Goal: Task Accomplishment & Management: Complete application form

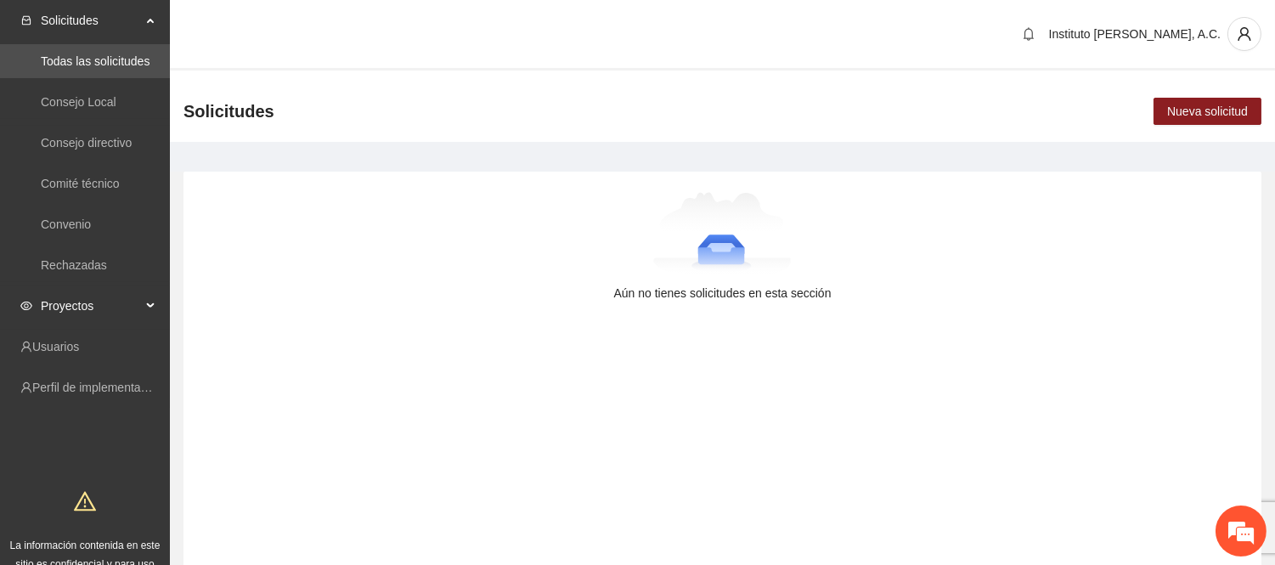
click at [77, 299] on span "Proyectos" at bounding box center [91, 306] width 100 height 34
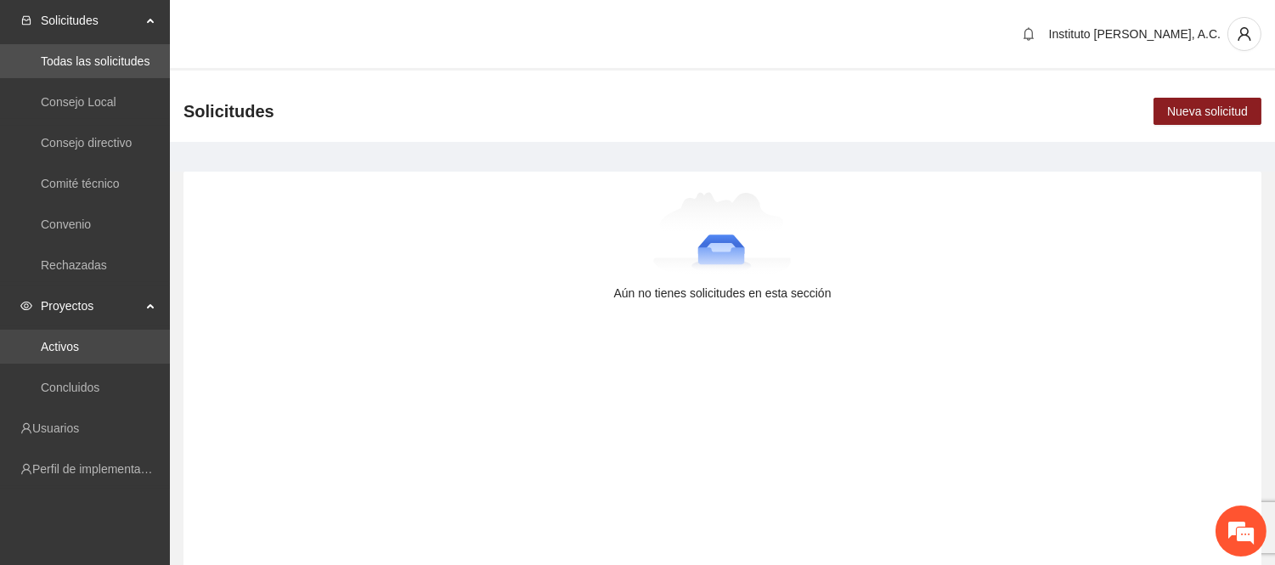
click at [79, 353] on link "Activos" at bounding box center [60, 347] width 38 height 14
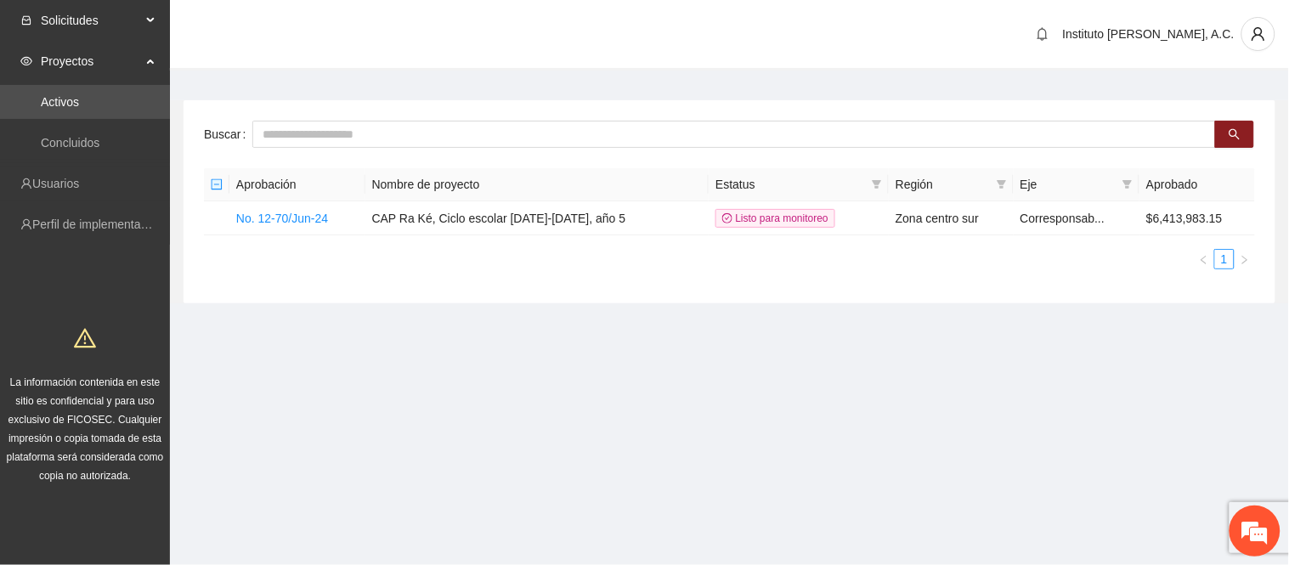
click at [64, 31] on span "Solicitudes" at bounding box center [91, 20] width 100 height 34
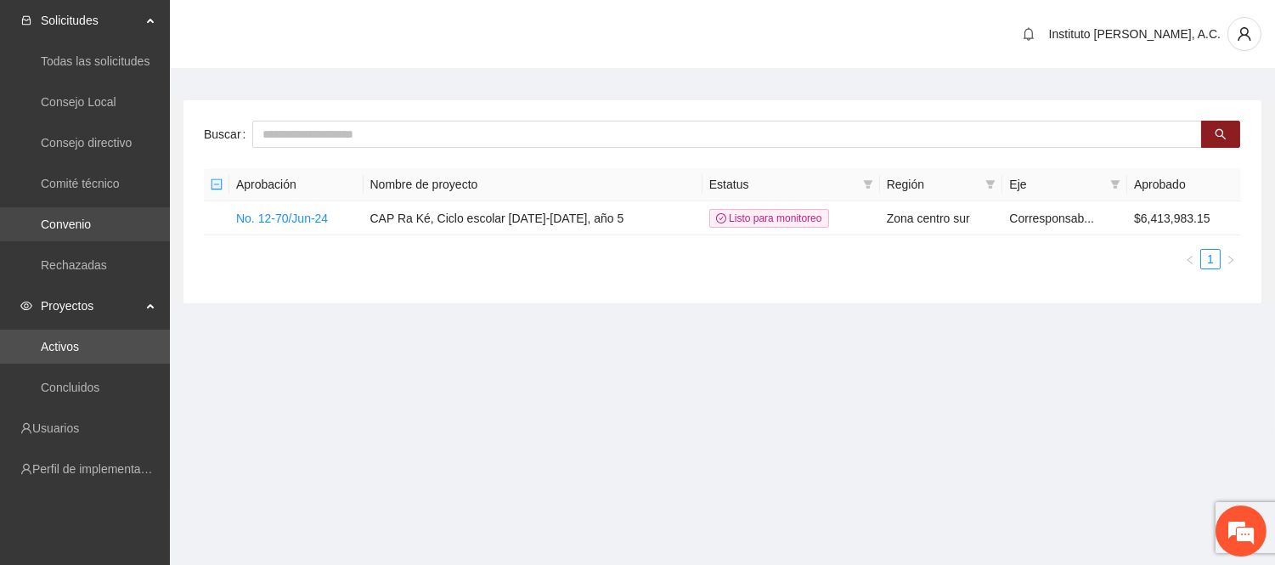
click at [68, 217] on link "Convenio" at bounding box center [66, 224] width 50 height 14
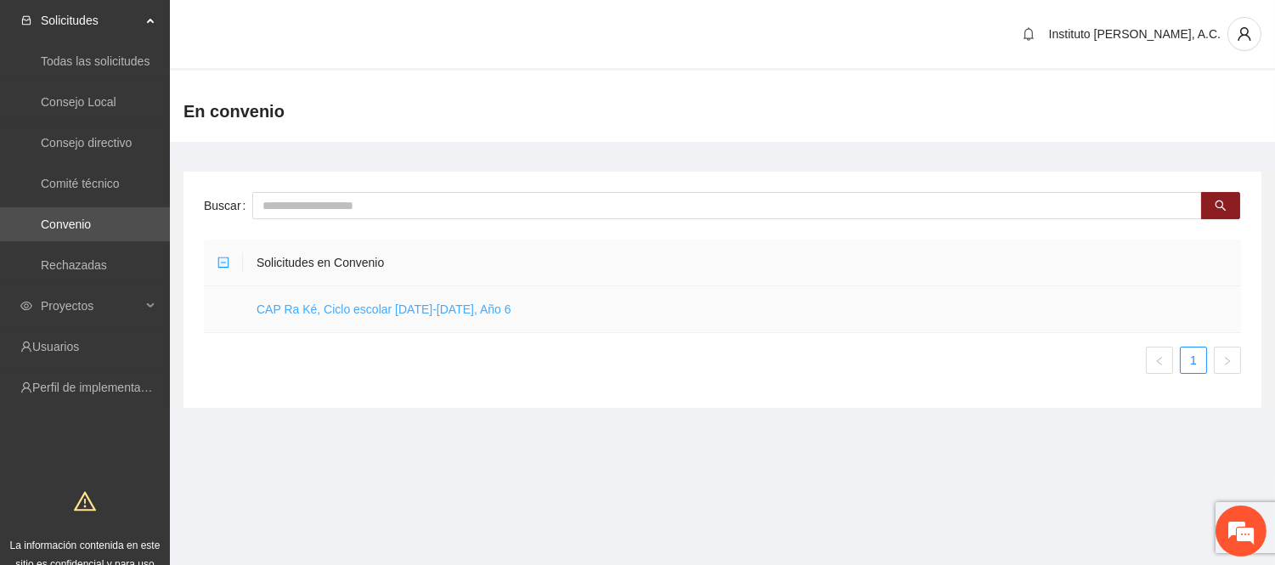
click at [466, 315] on link "CAP Ra Ké, Ciclo escolar [DATE]-[DATE], Año 6" at bounding box center [384, 309] width 255 height 14
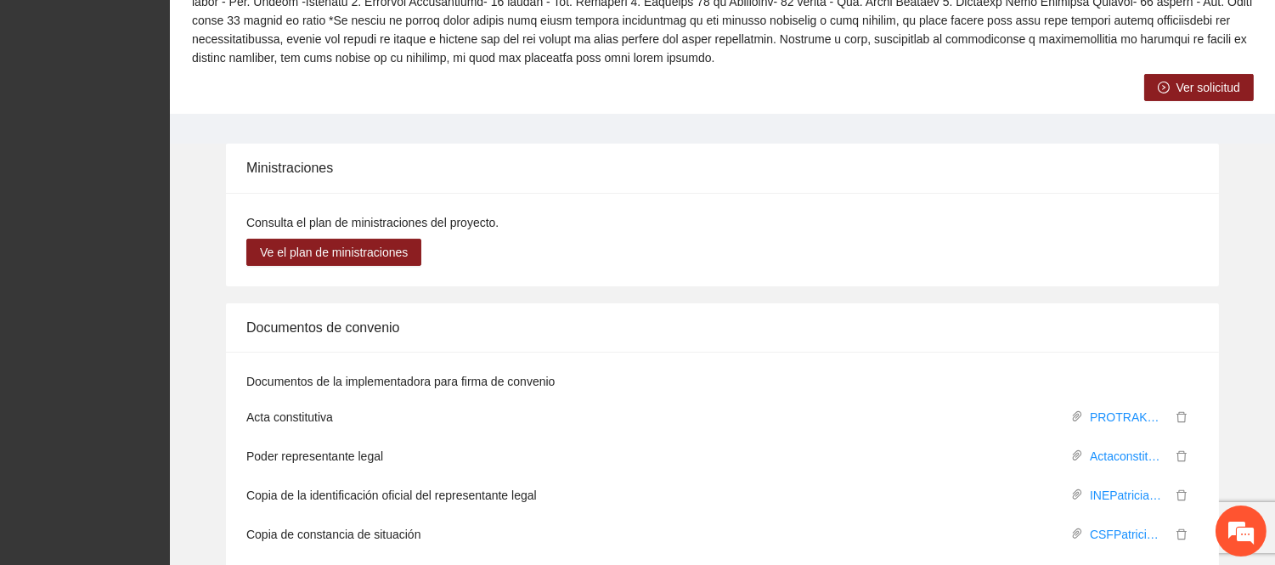
scroll to position [812, 0]
click at [1205, 79] on span "Ver solicitud" at bounding box center [1209, 88] width 64 height 19
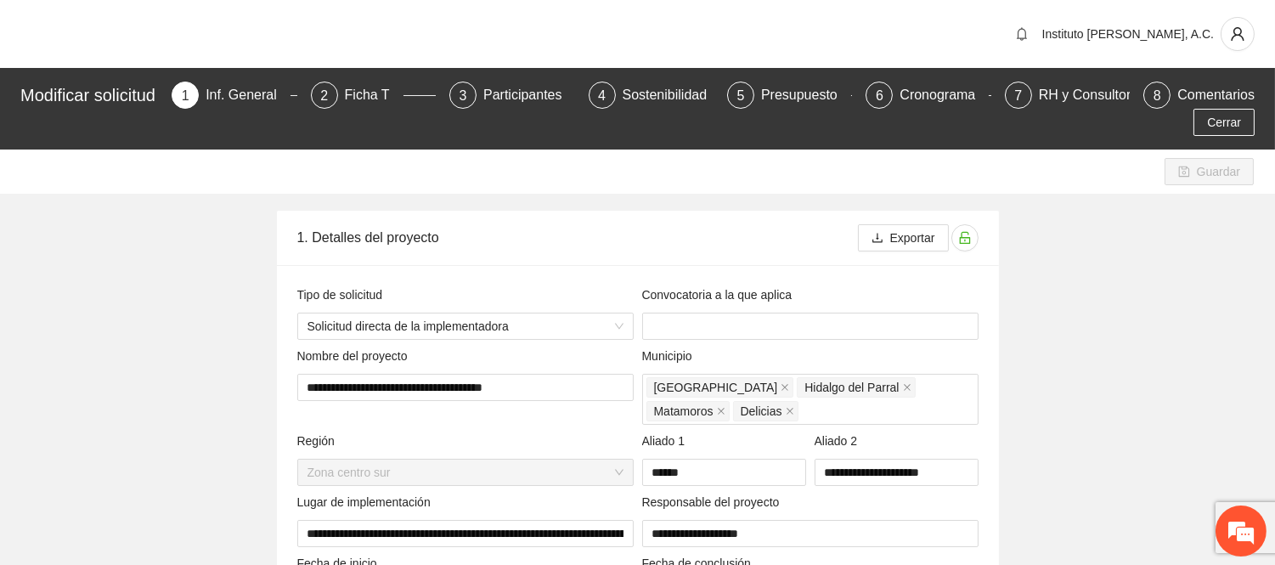
type input "**********"
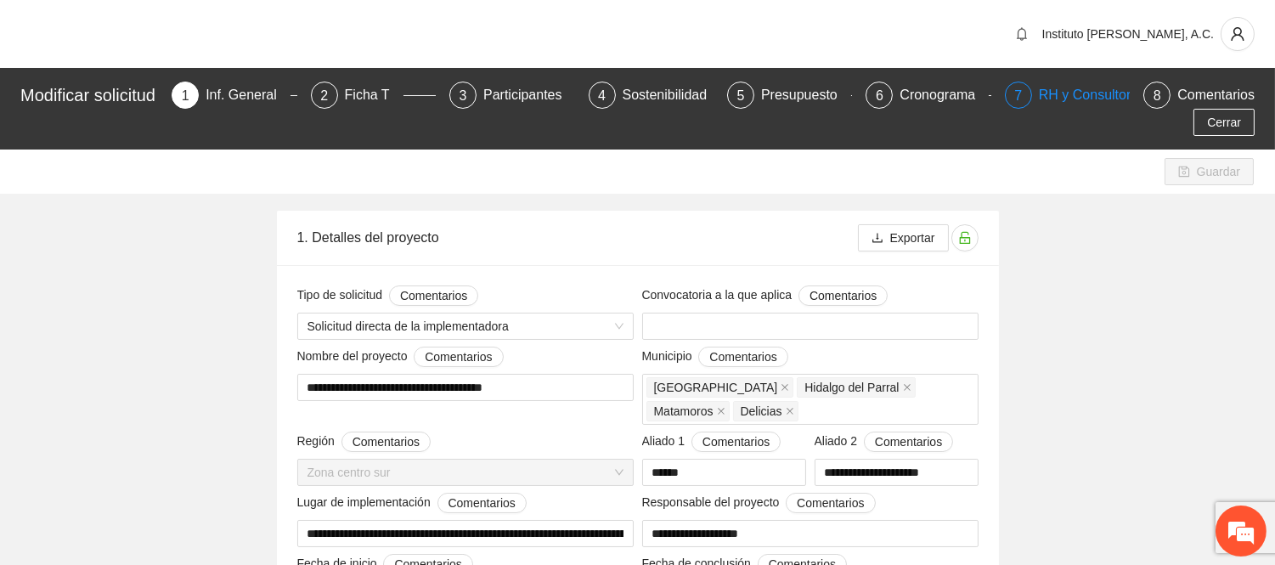
click at [1086, 83] on div "RH y Consultores" at bounding box center [1099, 95] width 120 height 27
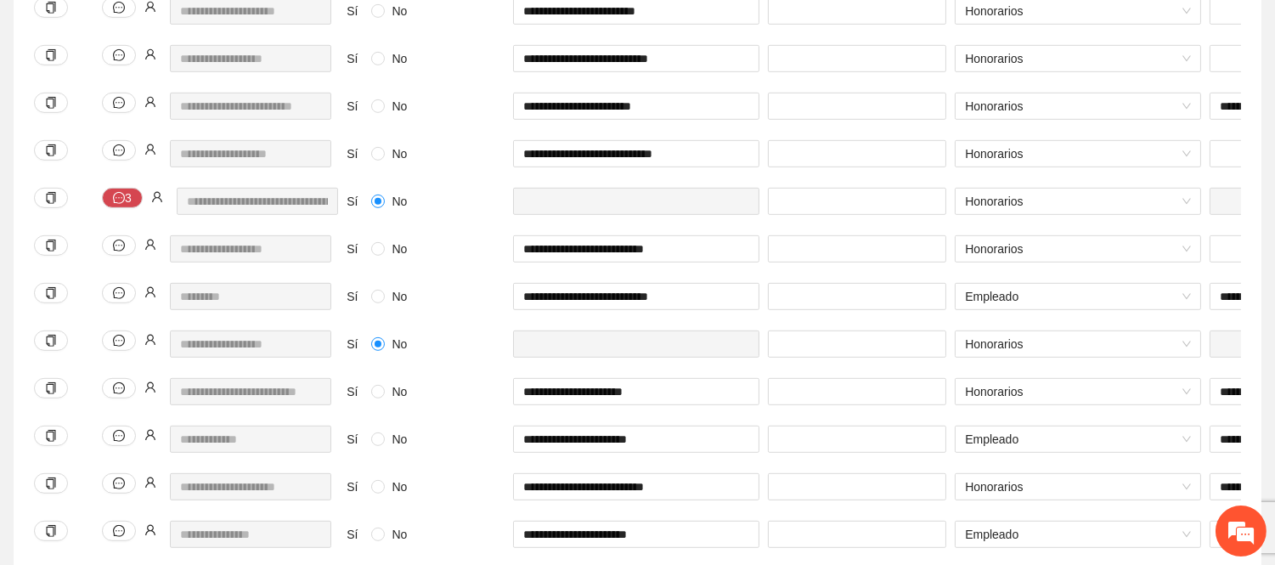
scroll to position [1672, 0]
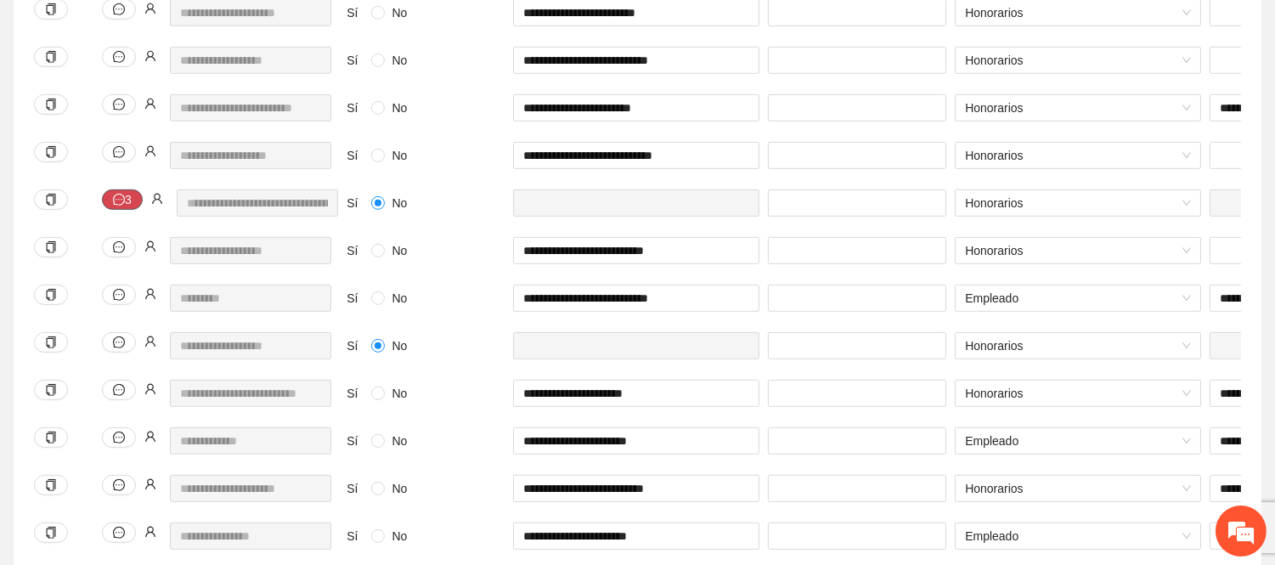
click at [129, 194] on button "3" at bounding box center [122, 199] width 41 height 20
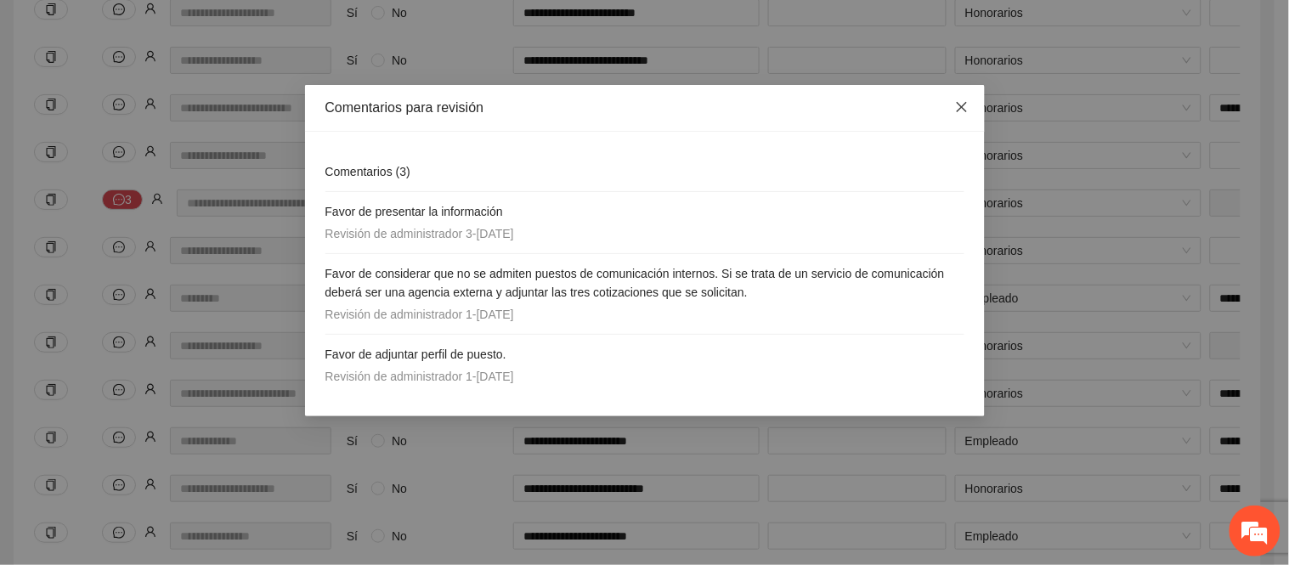
click at [970, 105] on span "Close" at bounding box center [962, 108] width 46 height 46
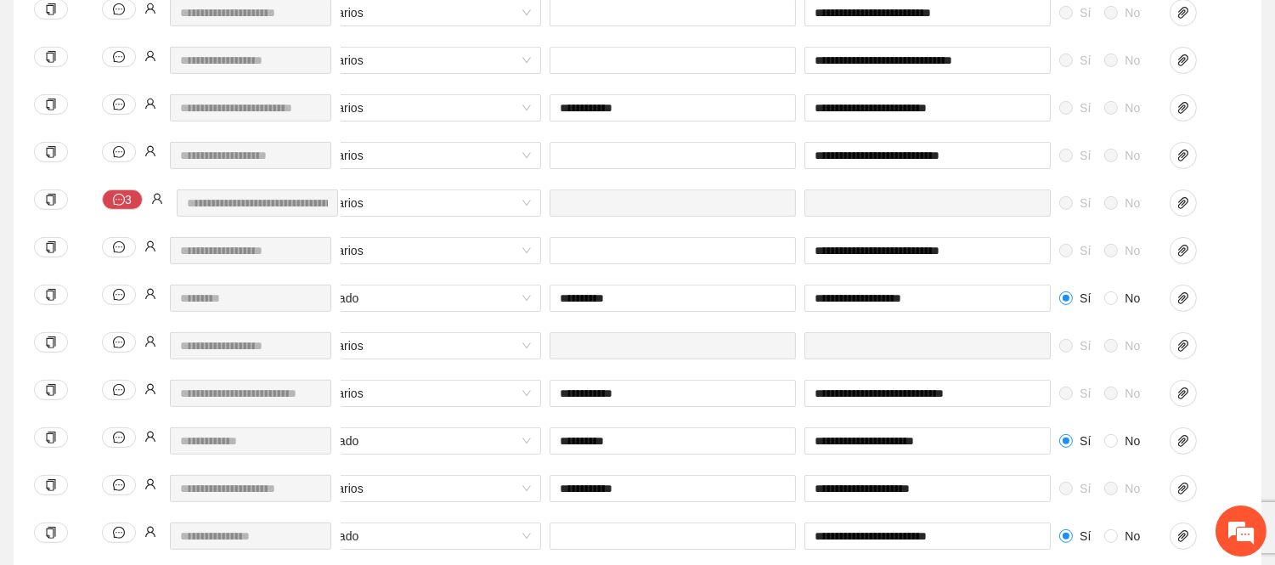
scroll to position [0, 719]
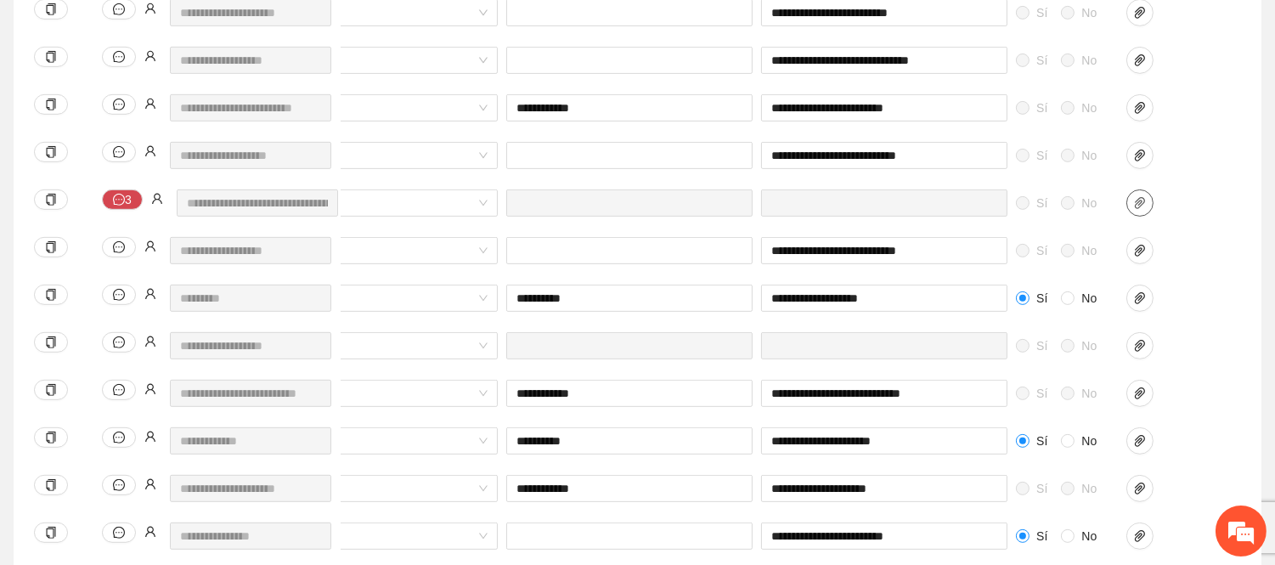
click at [1140, 218] on div at bounding box center [1164, 213] width 85 height 48
click at [1139, 207] on icon "paper-clip" at bounding box center [1140, 203] width 10 height 12
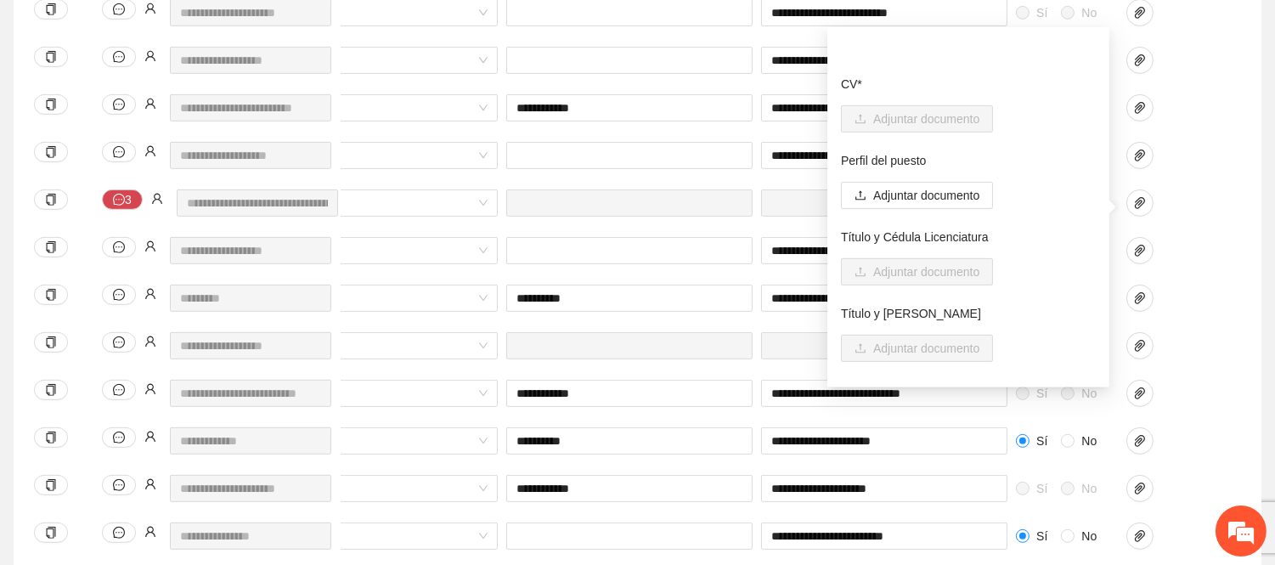
click at [1170, 206] on div at bounding box center [1164, 202] width 76 height 27
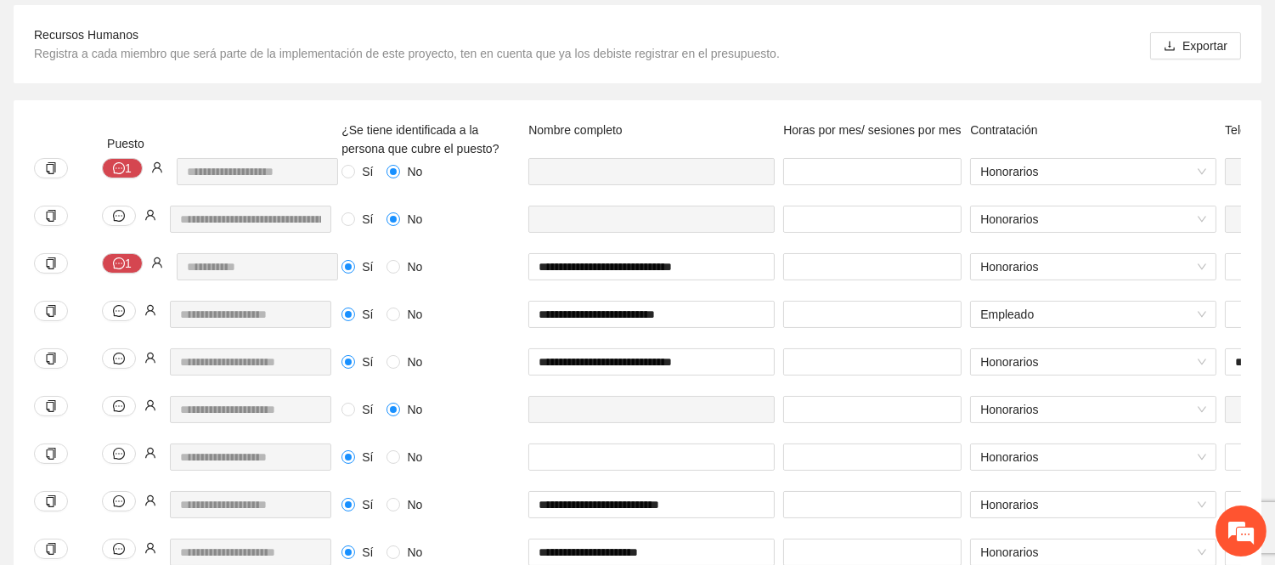
scroll to position [0, 0]
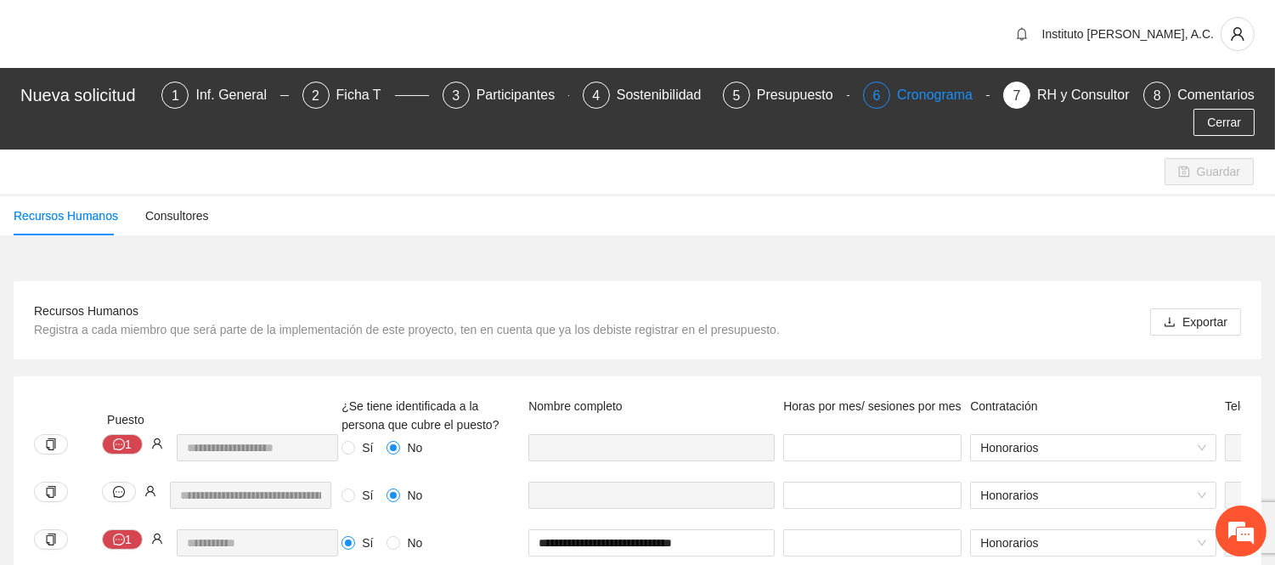
click at [895, 105] on div "6 Cronograma" at bounding box center [926, 95] width 127 height 27
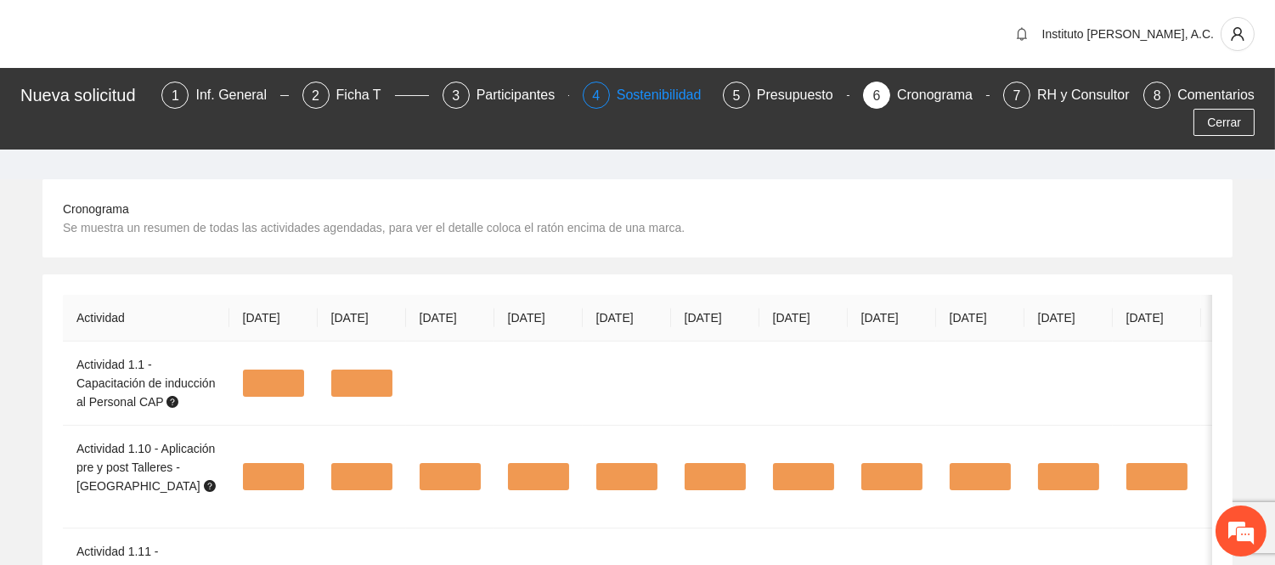
click at [624, 94] on div "Sostenibilidad" at bounding box center [666, 95] width 99 height 27
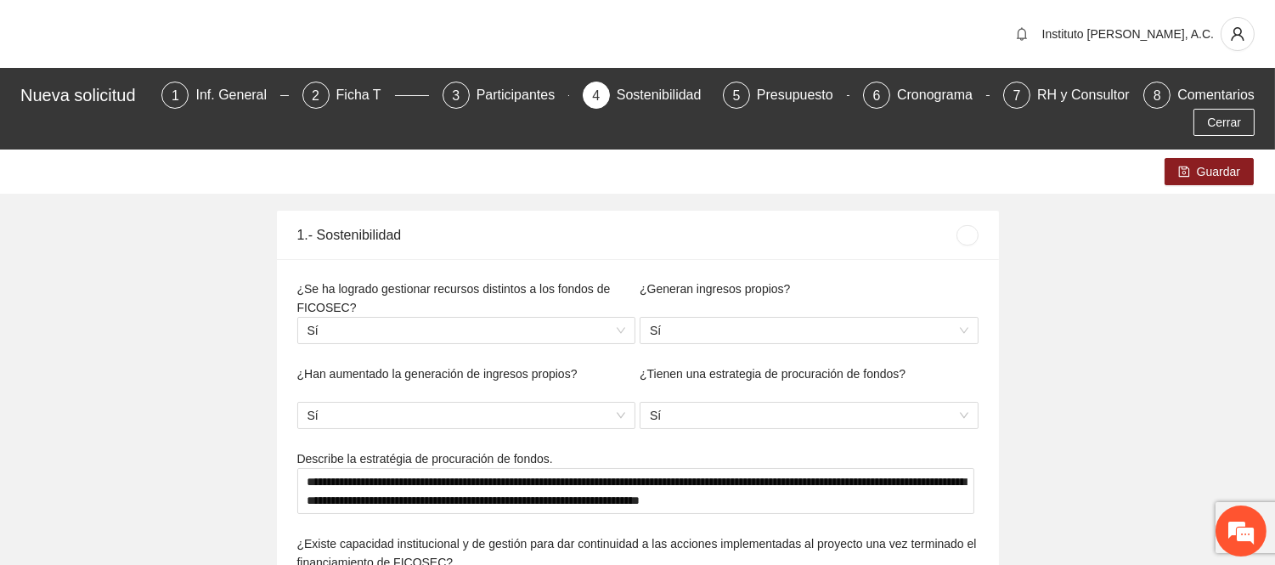
type textarea "**********"
